Goal: Complete application form

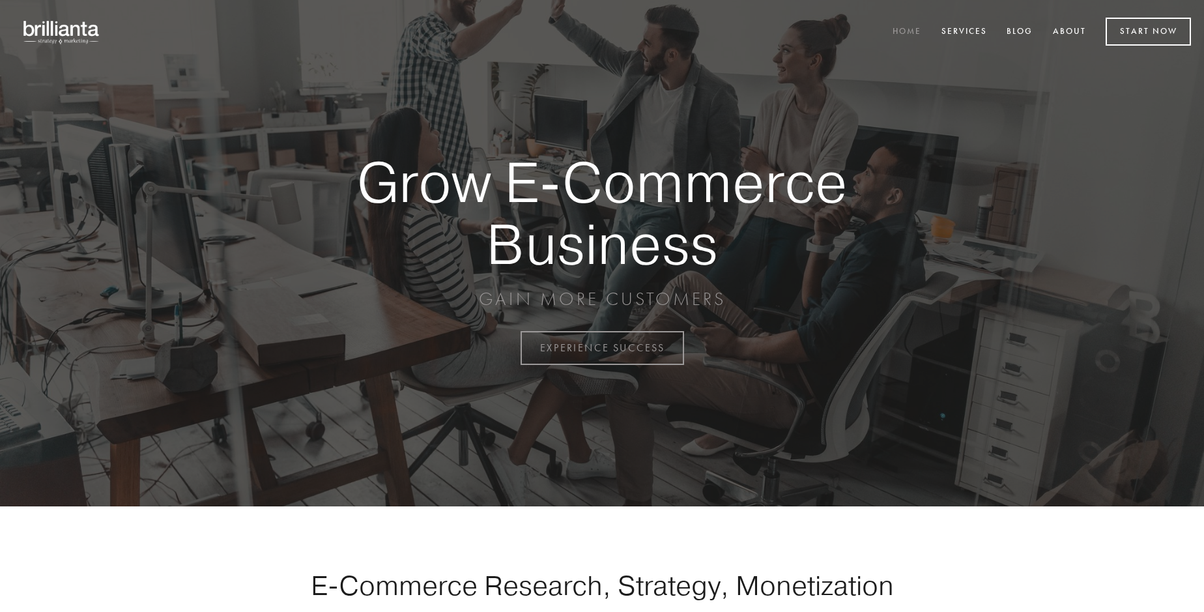
scroll to position [3416, 0]
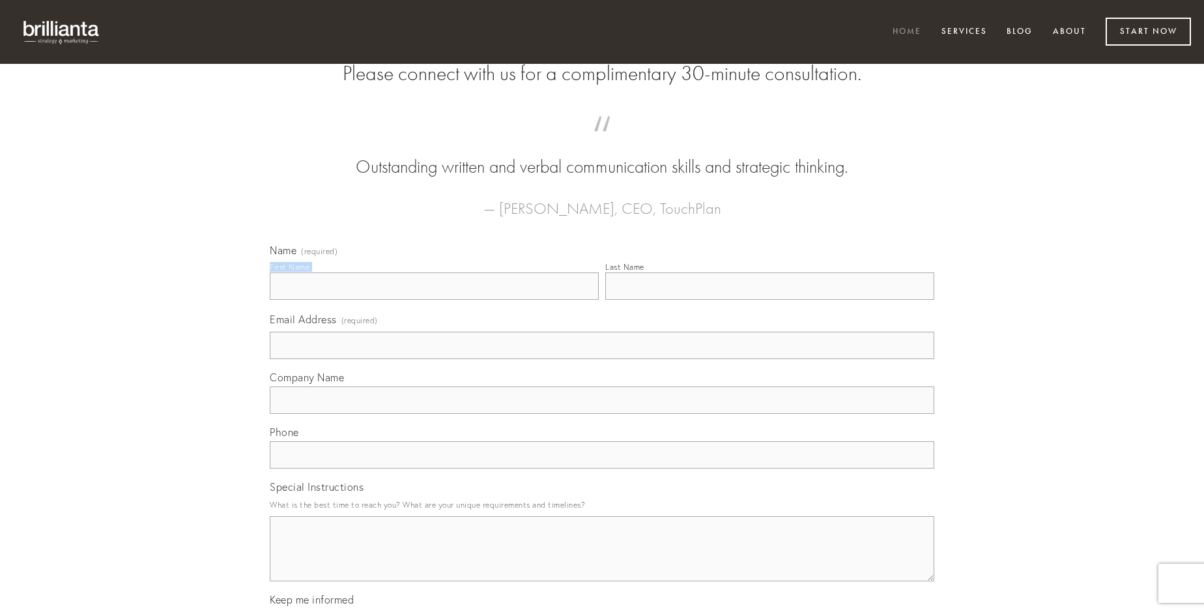
type input "[PERSON_NAME]"
click at [770, 300] on input "Last Name" at bounding box center [769, 285] width 329 height 27
type input "[PERSON_NAME]"
click at [602, 359] on input "Email Address (required)" at bounding box center [602, 345] width 665 height 27
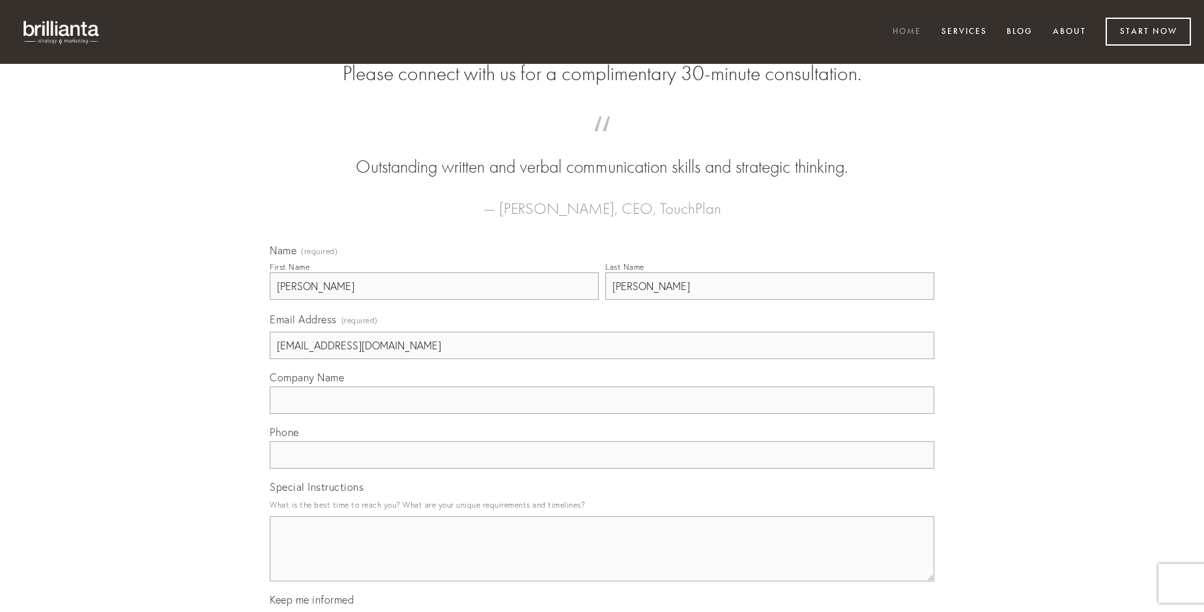
type input "[EMAIL_ADDRESS][DOMAIN_NAME]"
click at [602, 414] on input "Company Name" at bounding box center [602, 399] width 665 height 27
type input "custodia"
click at [602, 468] on input "text" at bounding box center [602, 454] width 665 height 27
click at [602, 560] on textarea "Special Instructions" at bounding box center [602, 548] width 665 height 65
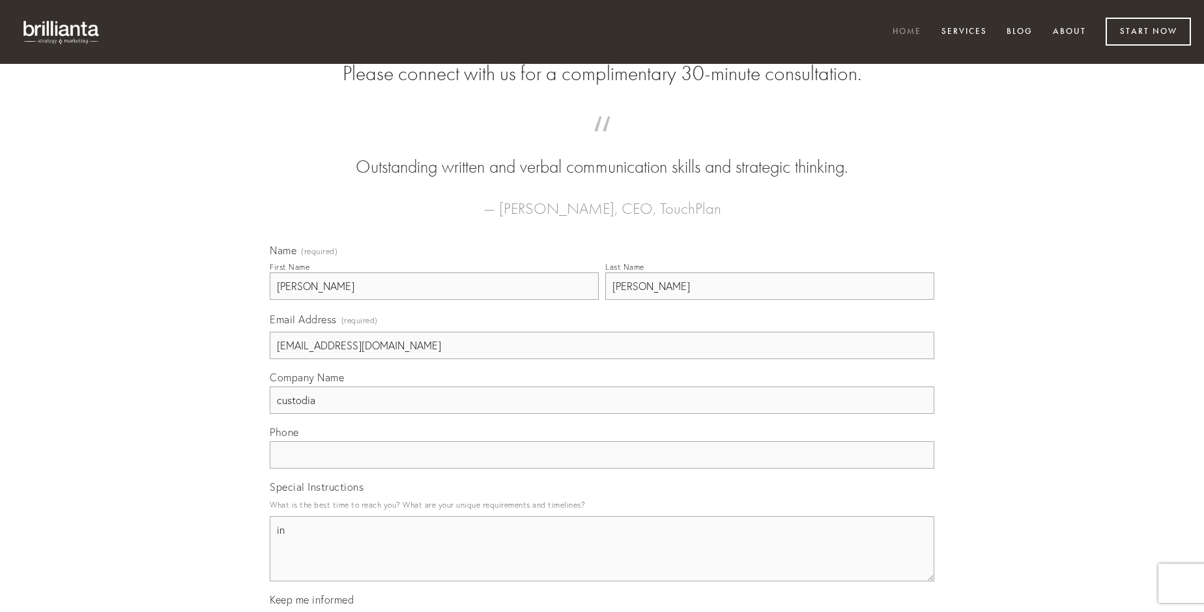
type textarea "in"
